Goal: Task Accomplishment & Management: Complete application form

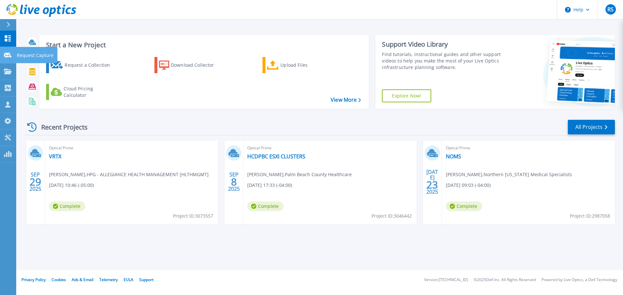
click at [28, 56] on p "Request Capture" at bounding box center [35, 55] width 37 height 17
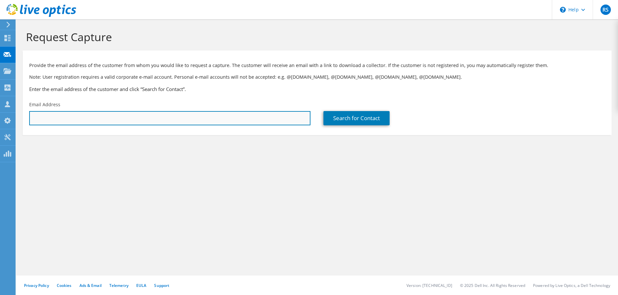
click at [240, 114] on input "text" at bounding box center [169, 118] width 281 height 14
paste input "[EMAIL_ADDRESS][DOMAIN_NAME]"
type input "[EMAIL_ADDRESS][DOMAIN_NAME]"
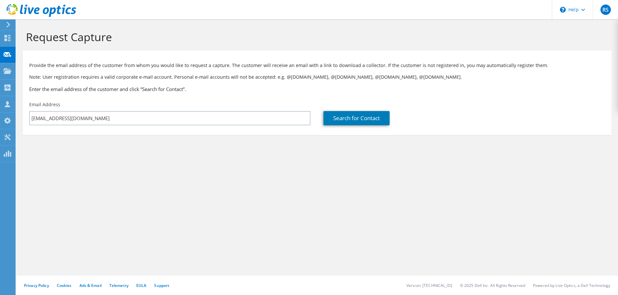
click at [358, 107] on div "Search for Contact" at bounding box center [464, 113] width 294 height 30
click at [357, 117] on link "Search for Contact" at bounding box center [356, 118] width 66 height 14
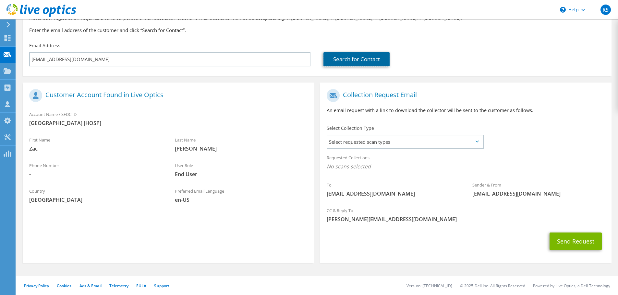
scroll to position [59, 0]
click at [345, 140] on span "Select requested scan types" at bounding box center [404, 141] width 155 height 13
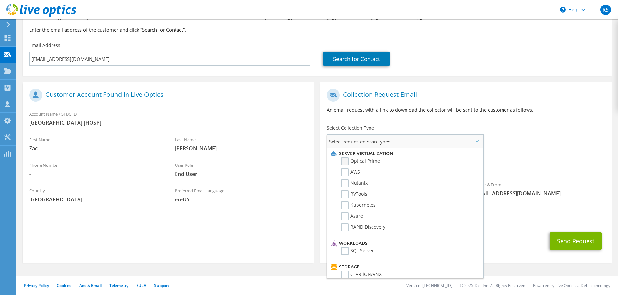
click at [346, 163] on label "Optical Prime" at bounding box center [360, 162] width 39 height 8
click at [0, 0] on input "Optical Prime" at bounding box center [0, 0] width 0 height 0
click at [537, 141] on div "To zcaffey@gprmc-ok.com Sender & From liveoptics@liveoptics.com" at bounding box center [465, 146] width 291 height 120
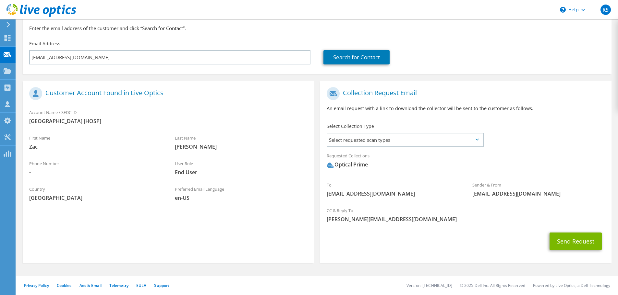
scroll to position [61, 0]
click at [475, 142] on span "Select requested scan types" at bounding box center [404, 139] width 155 height 13
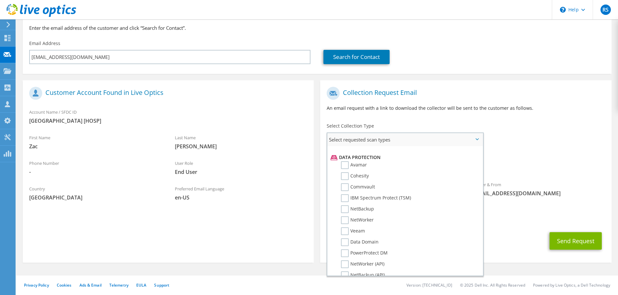
scroll to position [277, 0]
click at [343, 231] on label "Veeam" at bounding box center [353, 229] width 24 height 8
click at [0, 0] on input "Veeam" at bounding box center [0, 0] width 0 height 0
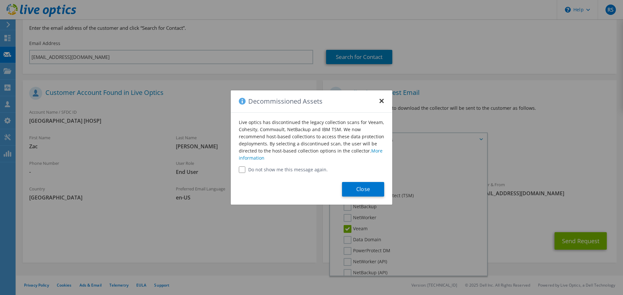
click at [381, 100] on button "×" at bounding box center [381, 99] width 5 height 5
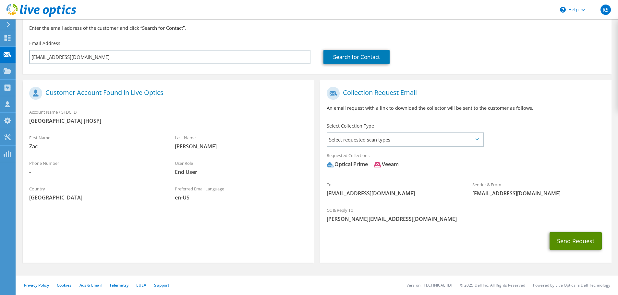
click at [565, 242] on button "Send Request" at bounding box center [575, 242] width 52 height 18
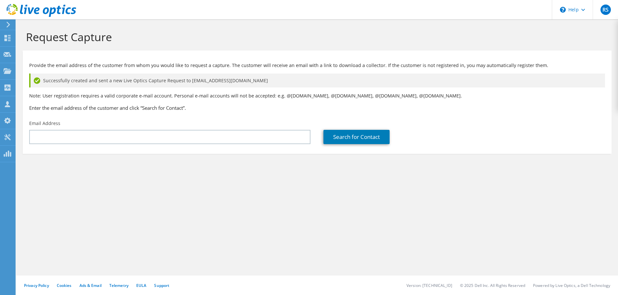
click at [433, 97] on p "Note: User registration requires a valid corporate e-mail account. Personal e-m…" at bounding box center [317, 95] width 576 height 7
